Goal: Transaction & Acquisition: Purchase product/service

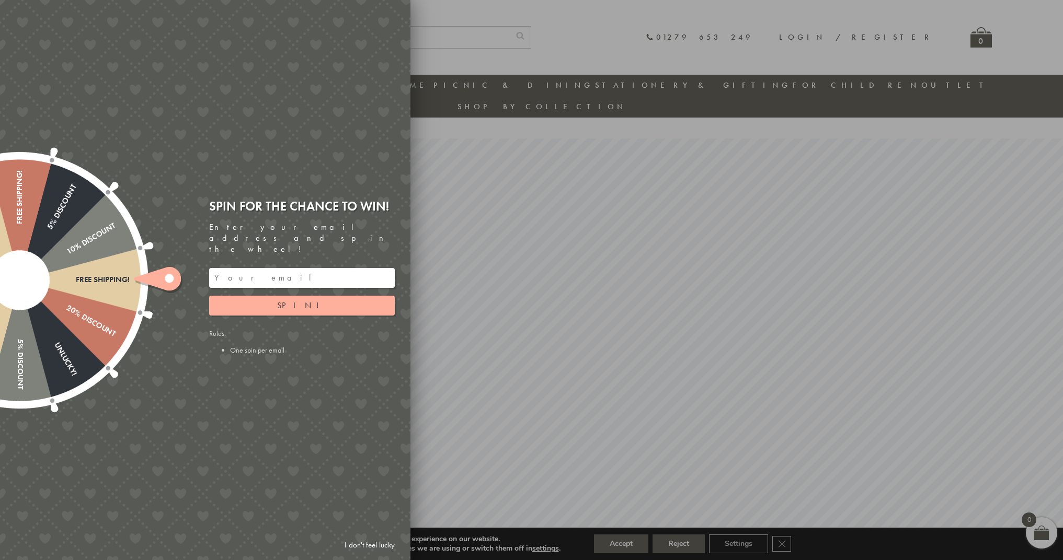
click at [355, 546] on link "I don't feel lucky" at bounding box center [369, 545] width 61 height 19
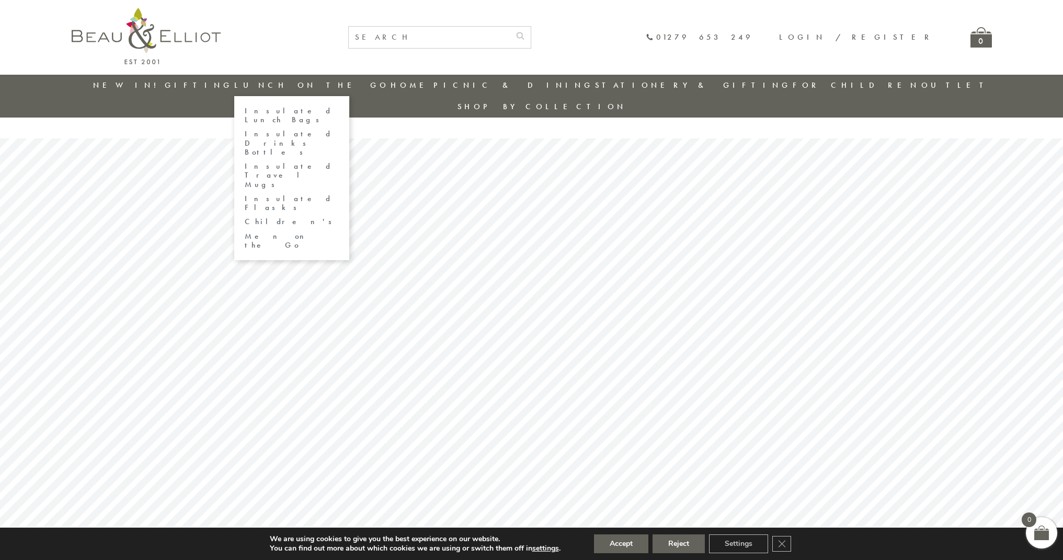
click at [284, 108] on link "Insulated Lunch Bags" at bounding box center [292, 116] width 94 height 18
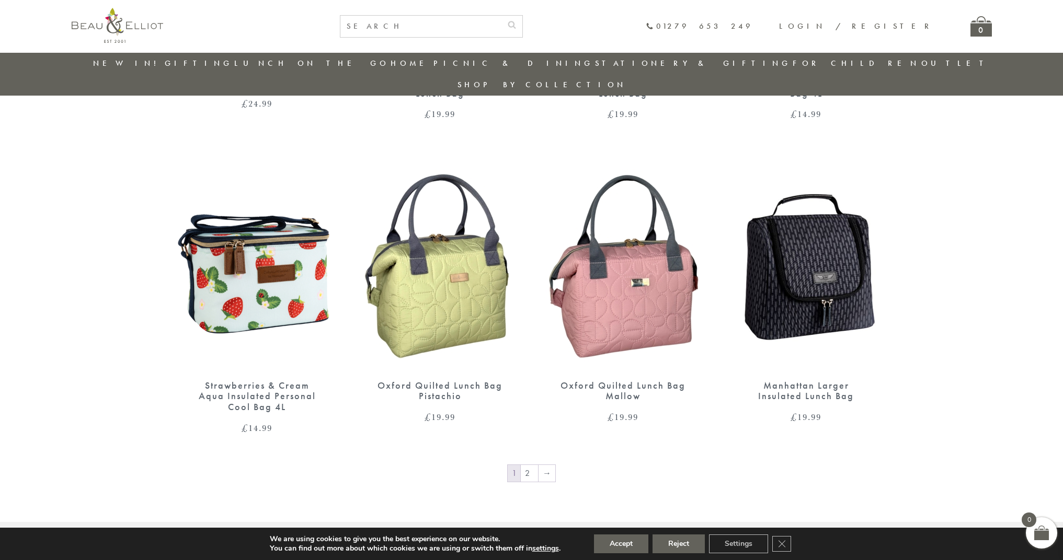
scroll to position [1653, 0]
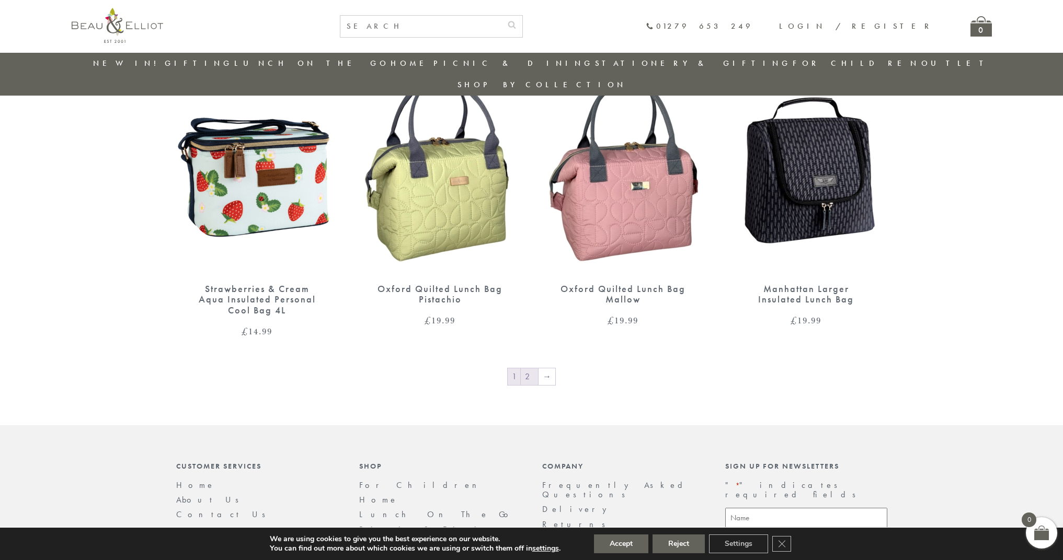
click at [531, 369] on link "2" at bounding box center [529, 377] width 17 height 17
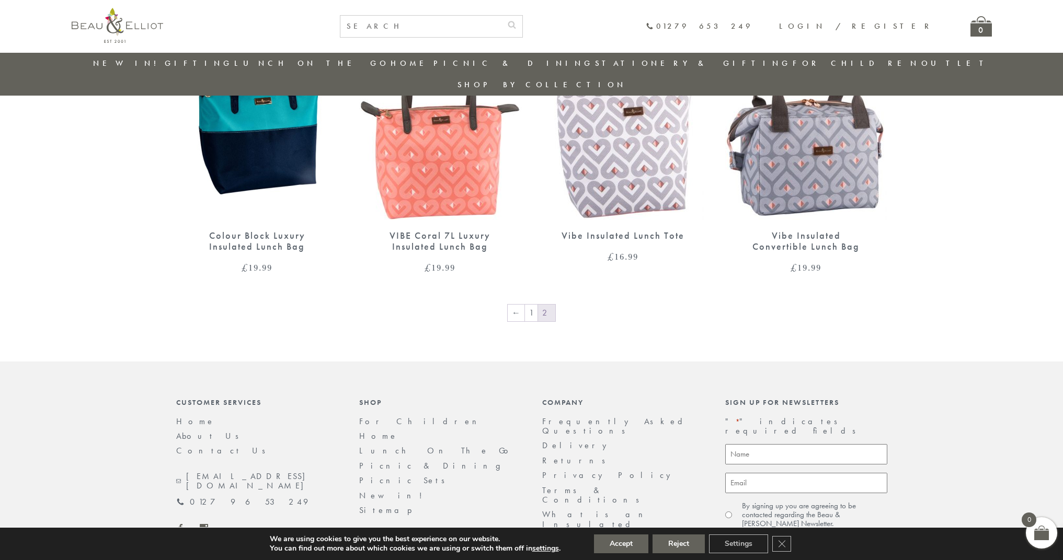
scroll to position [1453, 0]
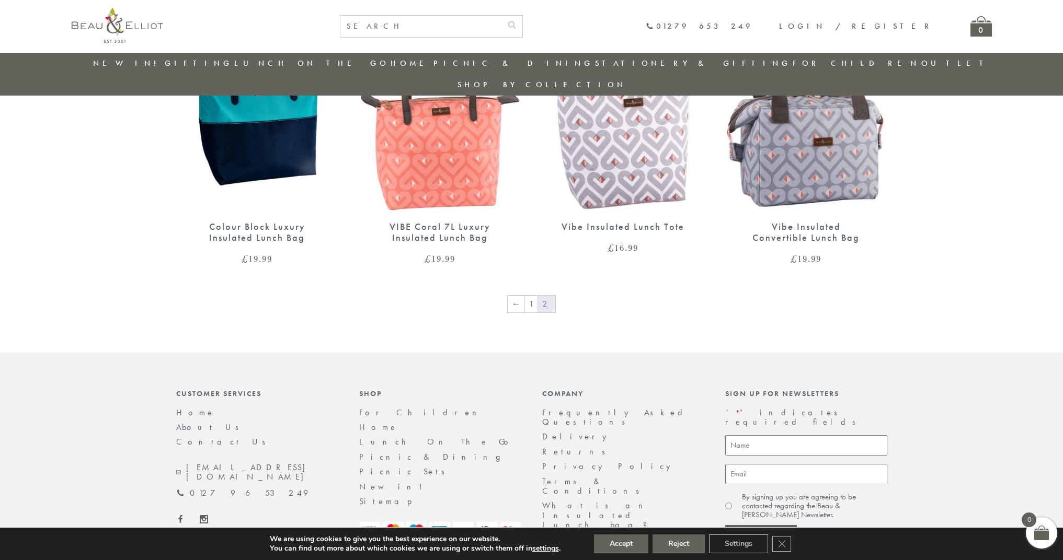
click at [557, 431] on link "Delivery" at bounding box center [577, 436] width 70 height 11
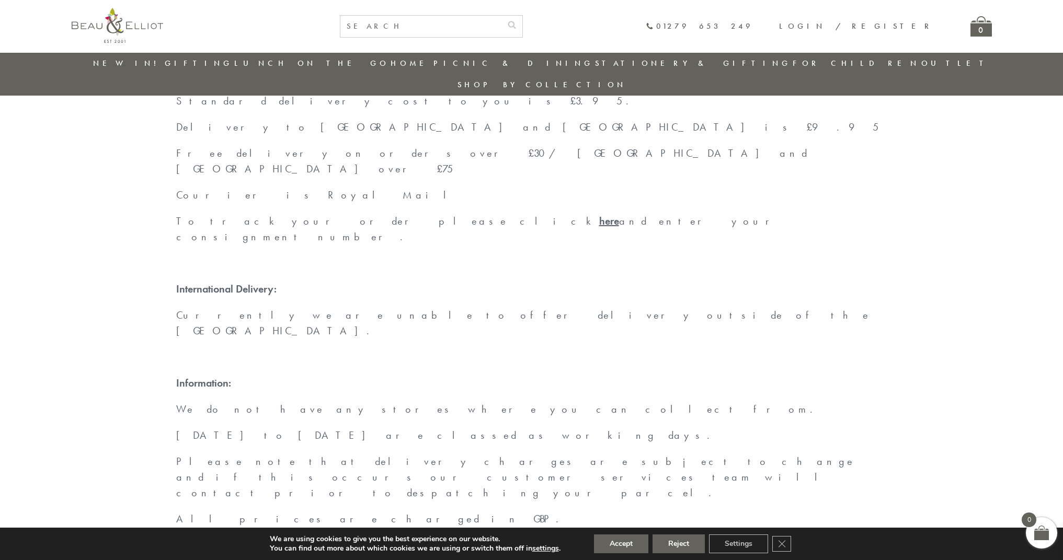
scroll to position [33, 0]
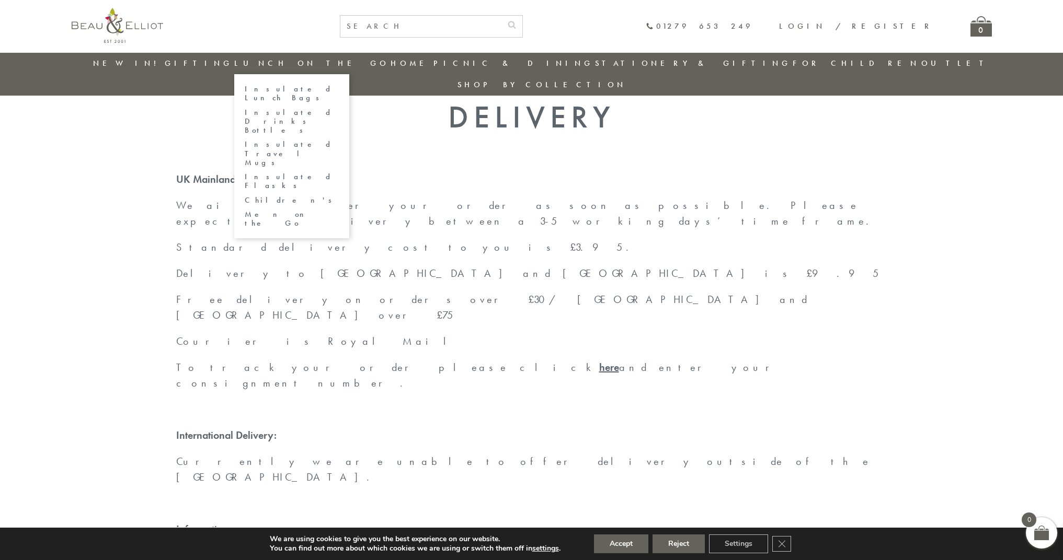
click at [308, 87] on link "Insulated Lunch Bags" at bounding box center [292, 94] width 94 height 18
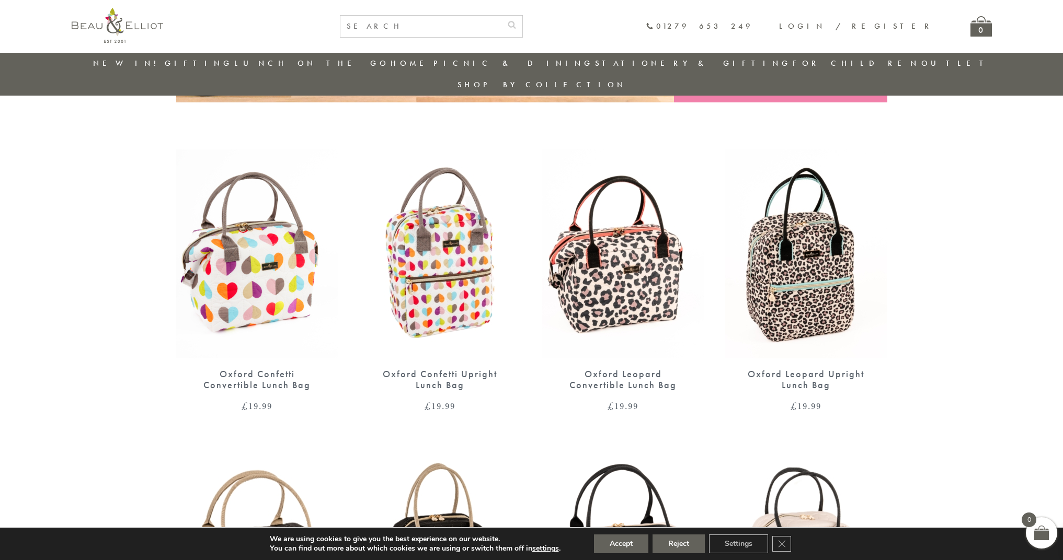
scroll to position [611, 0]
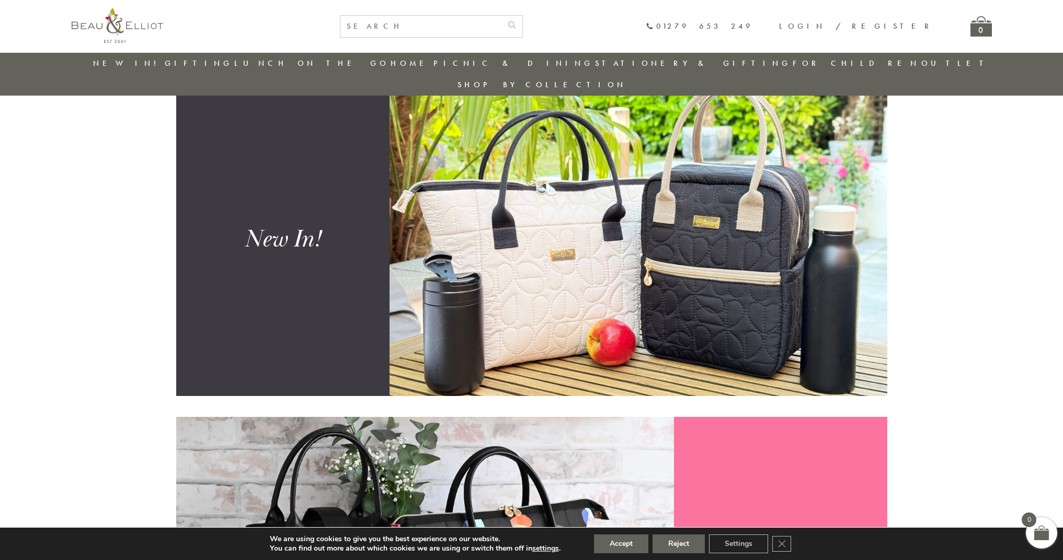
scroll to position [831, 0]
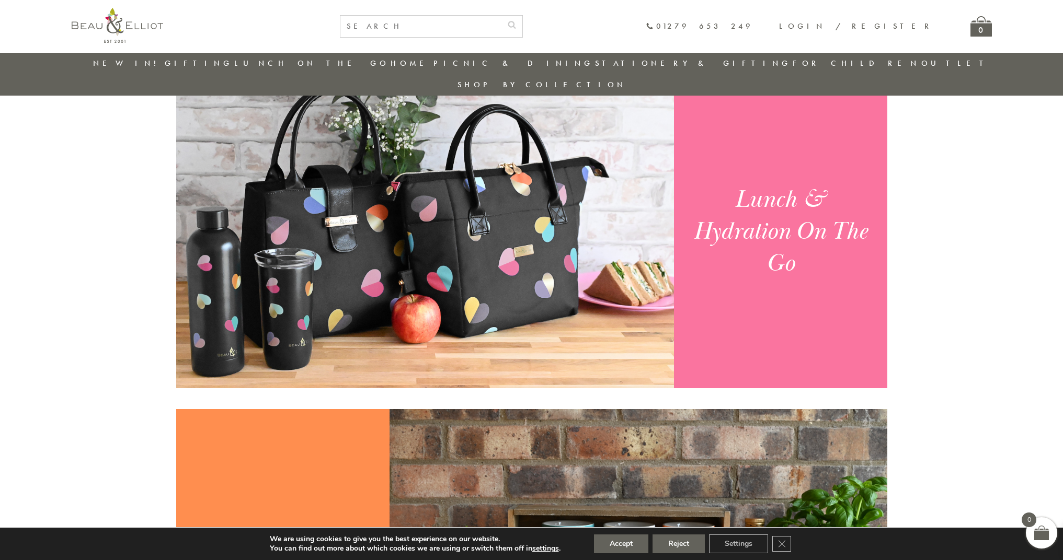
click at [464, 180] on img at bounding box center [425, 232] width 498 height 314
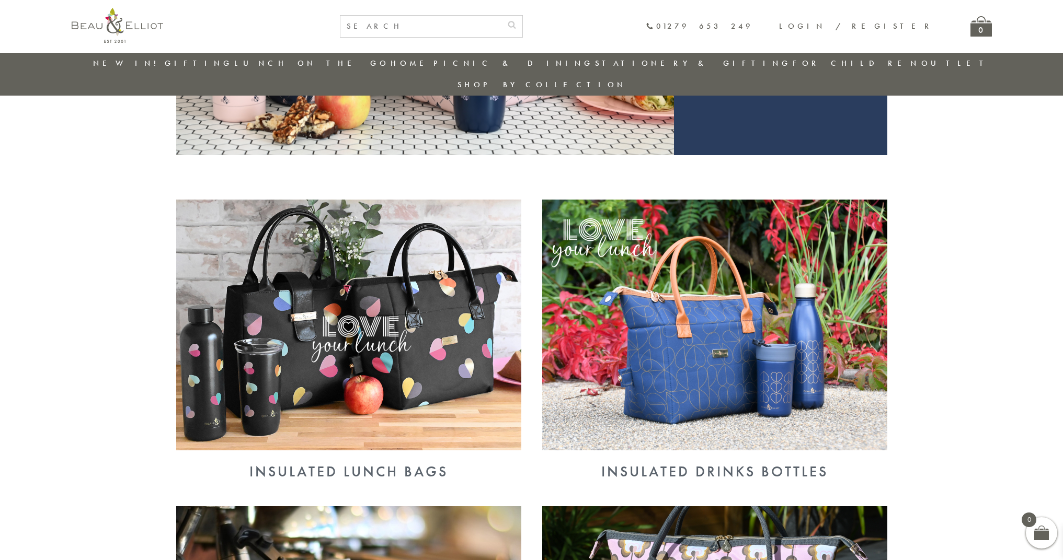
scroll to position [395, 0]
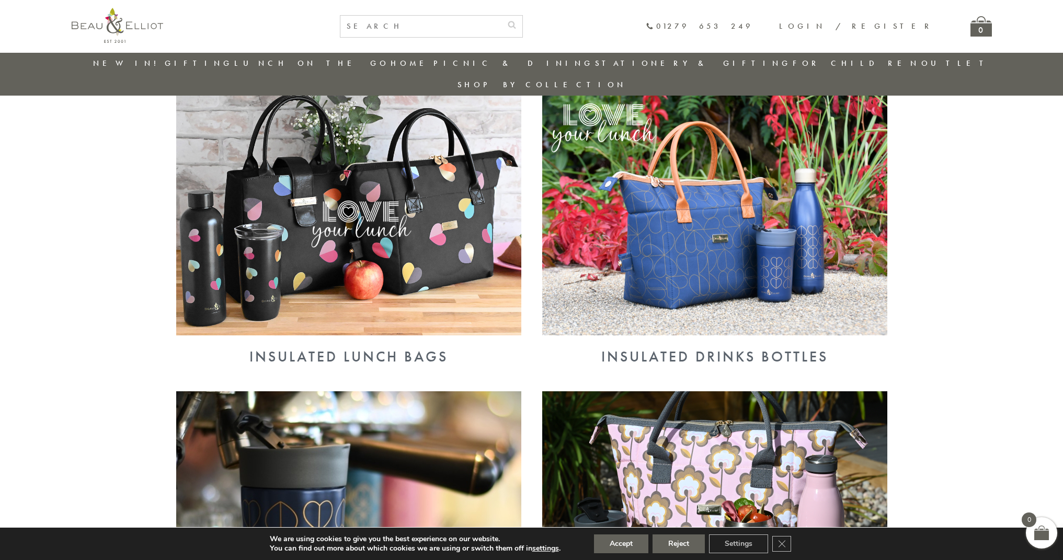
click at [445, 187] on img at bounding box center [348, 210] width 345 height 251
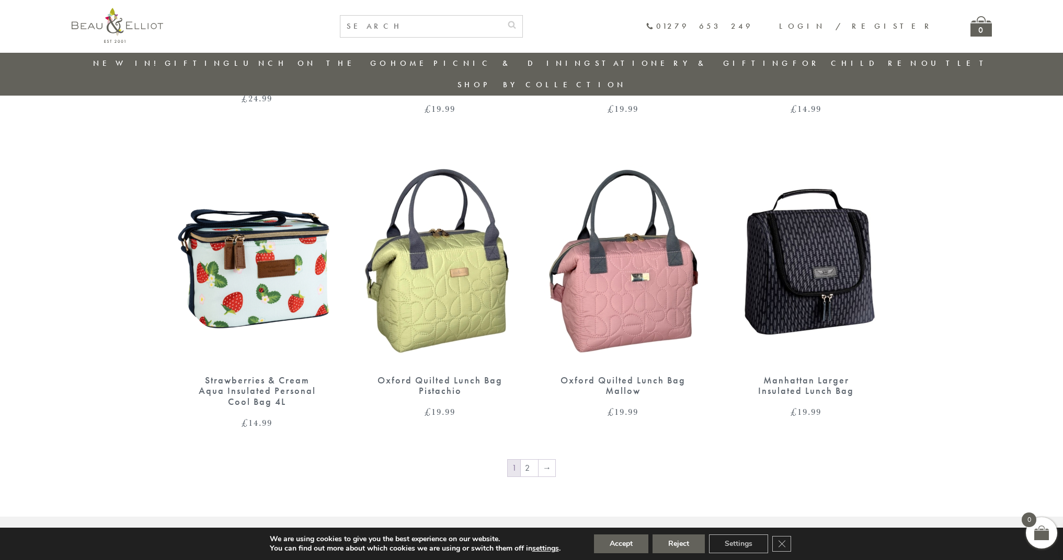
scroll to position [1745, 0]
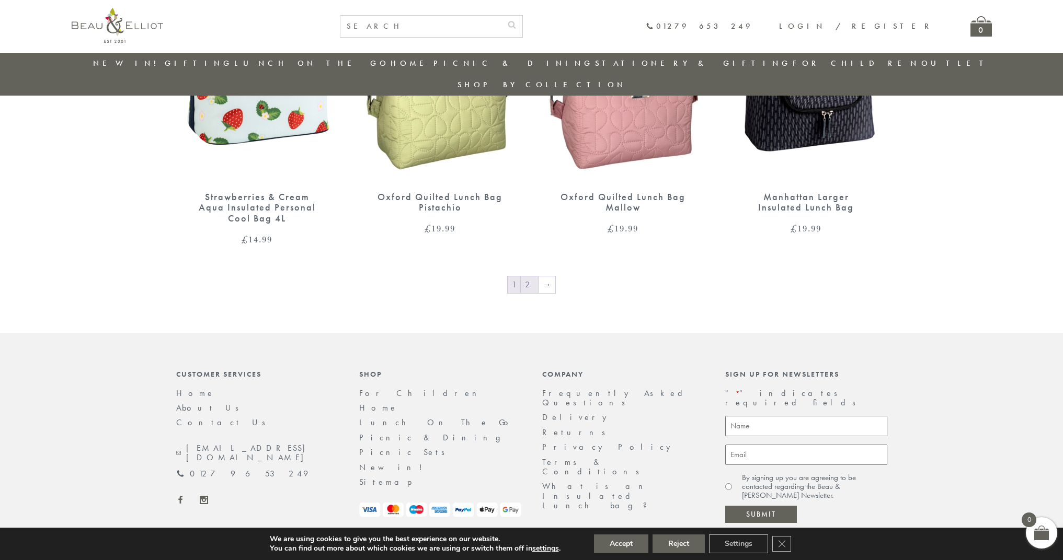
click at [530, 277] on link "2" at bounding box center [529, 285] width 17 height 17
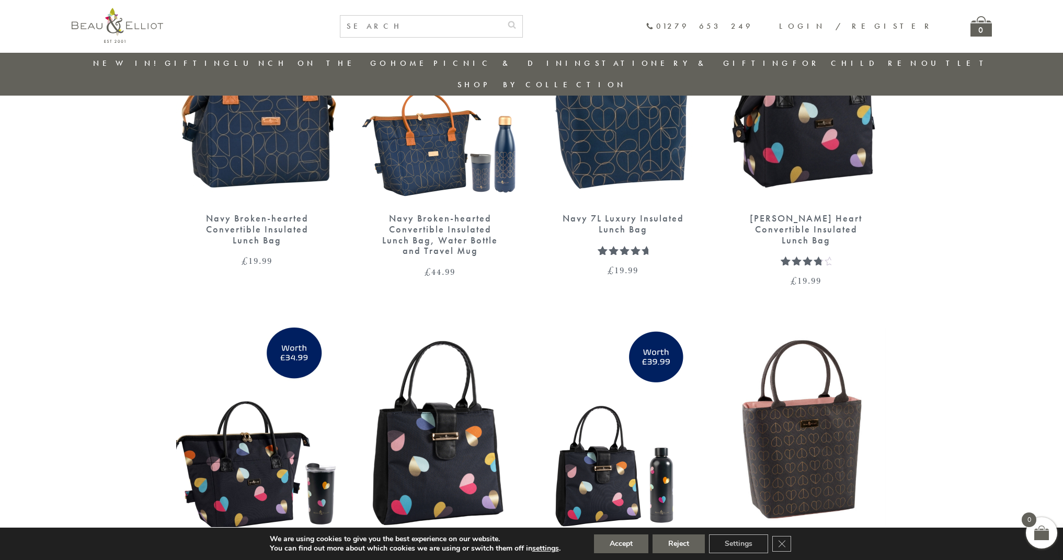
scroll to position [677, 0]
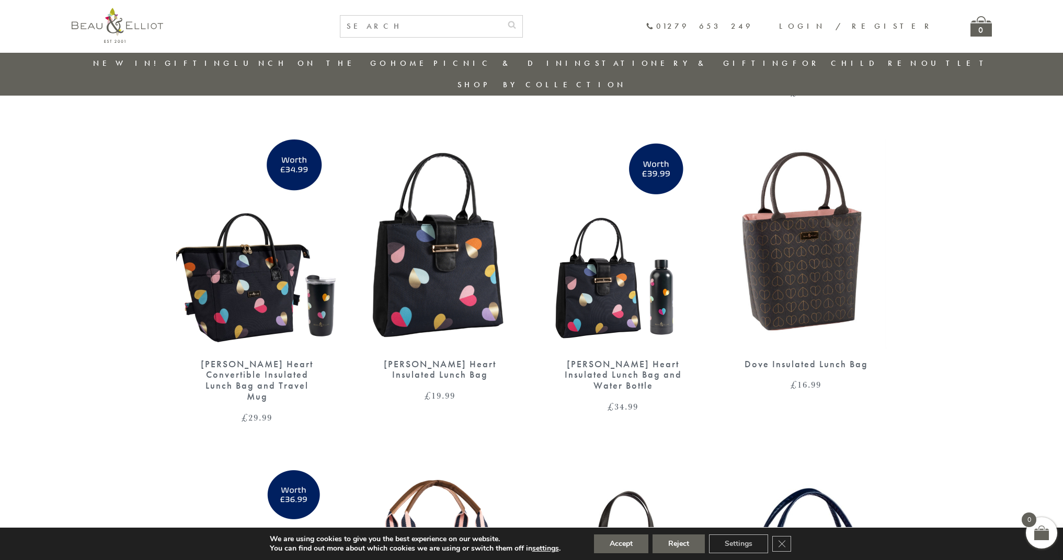
click at [467, 227] on img at bounding box center [440, 244] width 162 height 209
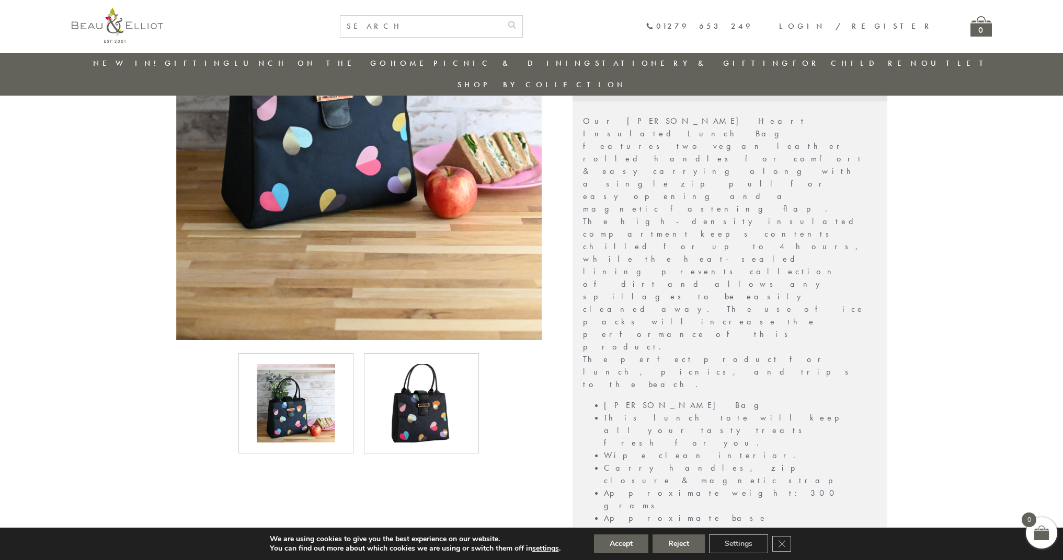
scroll to position [422, 0]
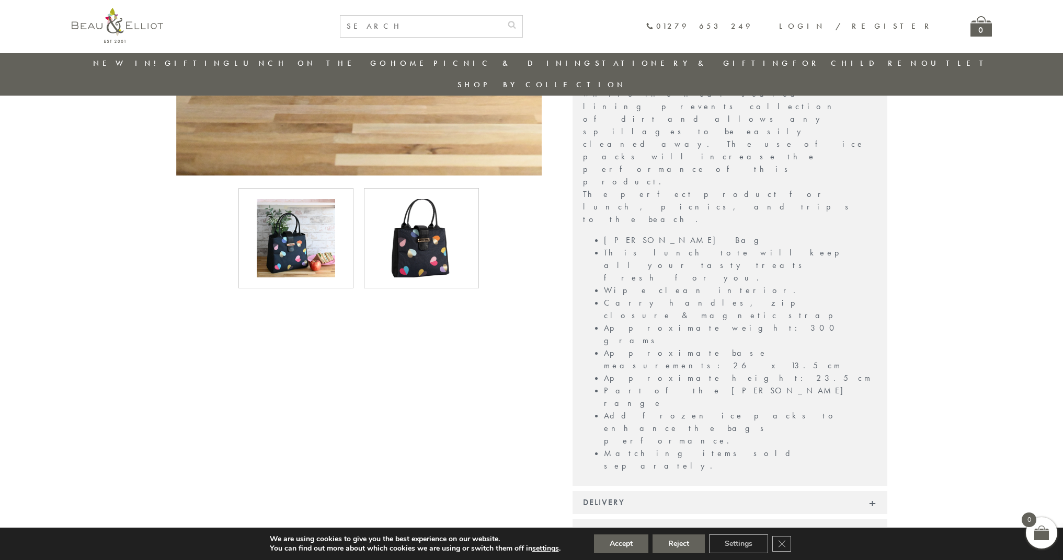
scroll to position [692, 0]
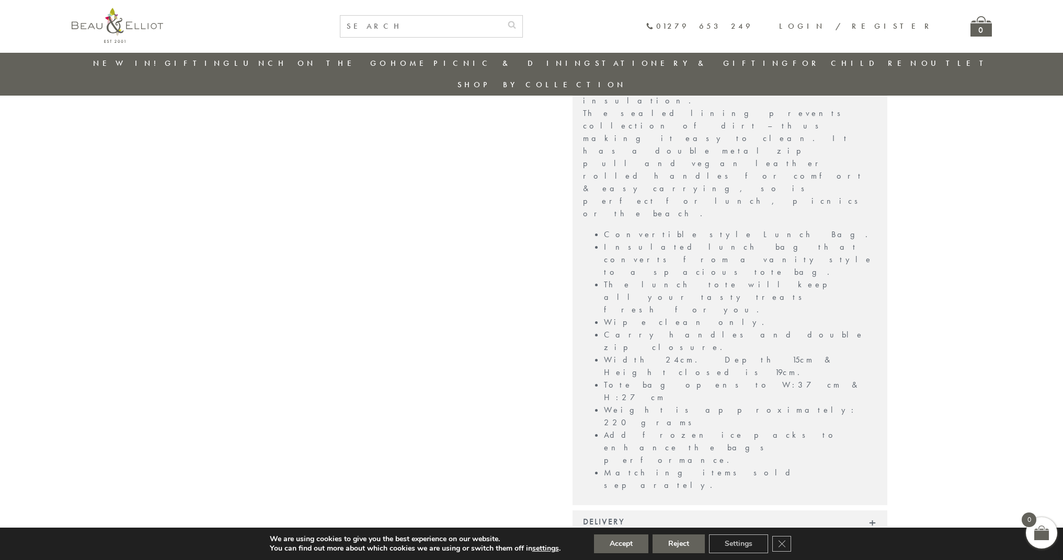
scroll to position [920, 0]
